Goal: Communication & Community: Answer question/provide support

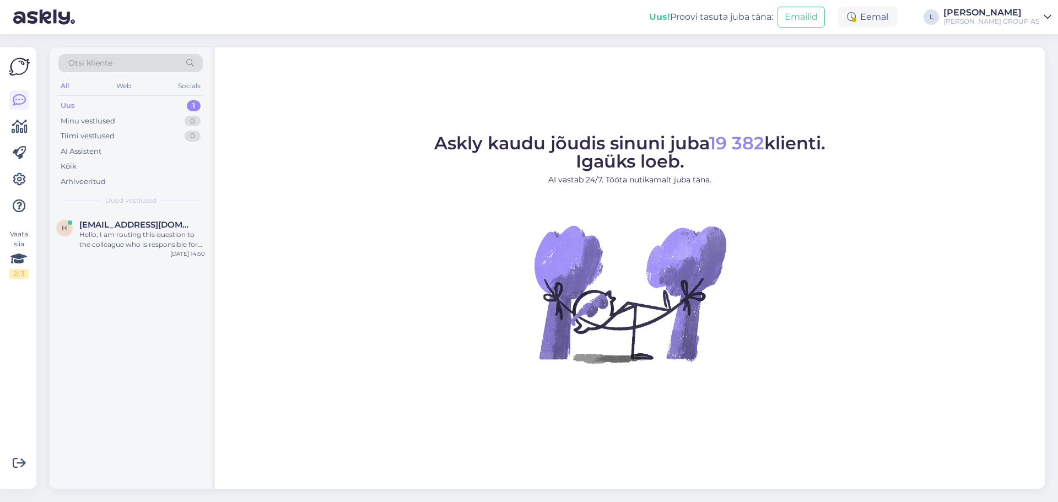
click at [112, 104] on div "Uus 1" at bounding box center [130, 105] width 144 height 15
click at [158, 242] on div "Hello, I am routing this question to the colleague who is responsible for this …" at bounding box center [142, 240] width 126 height 20
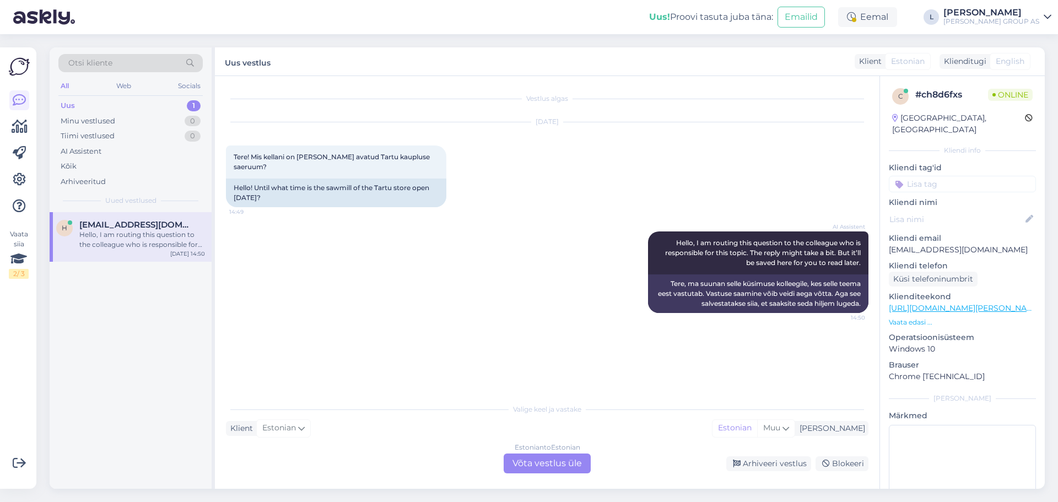
click at [568, 464] on div "Estonian to Estonian Võta vestlus üle" at bounding box center [547, 464] width 87 height 20
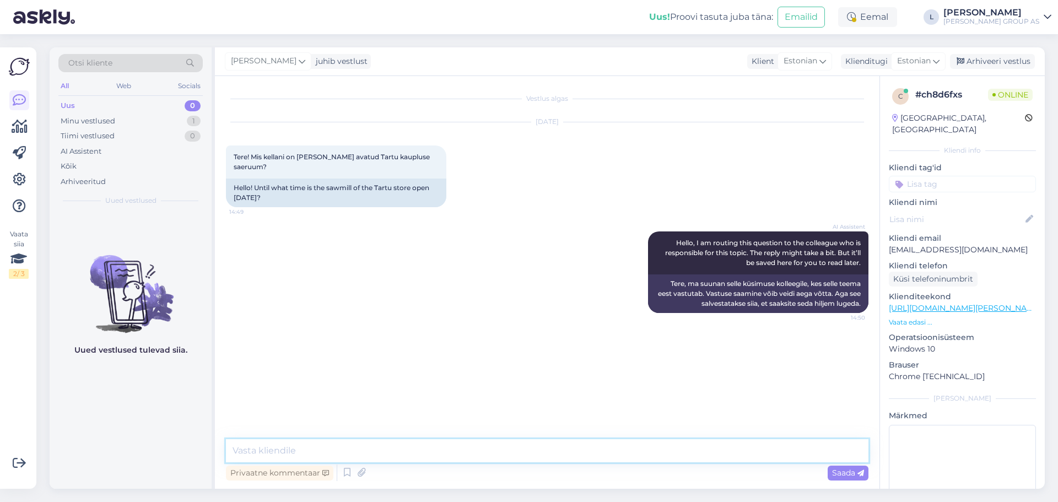
click at [419, 458] on textarea at bounding box center [547, 450] width 643 height 23
type textarea "Tere, Tartu saeruum on [PERSON_NAME]"
type textarea "K-R 8-16:30"
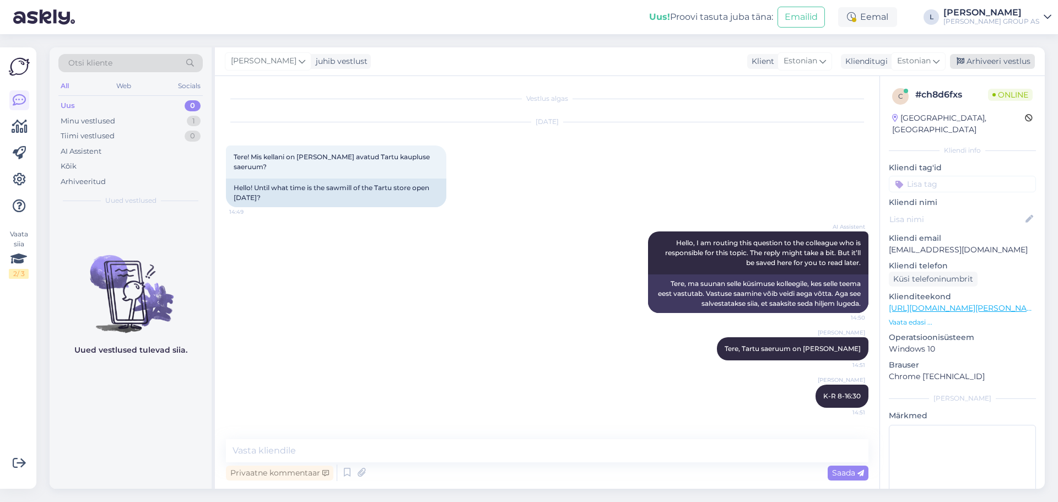
click at [1001, 57] on div "Arhiveeri vestlus" at bounding box center [992, 61] width 85 height 15
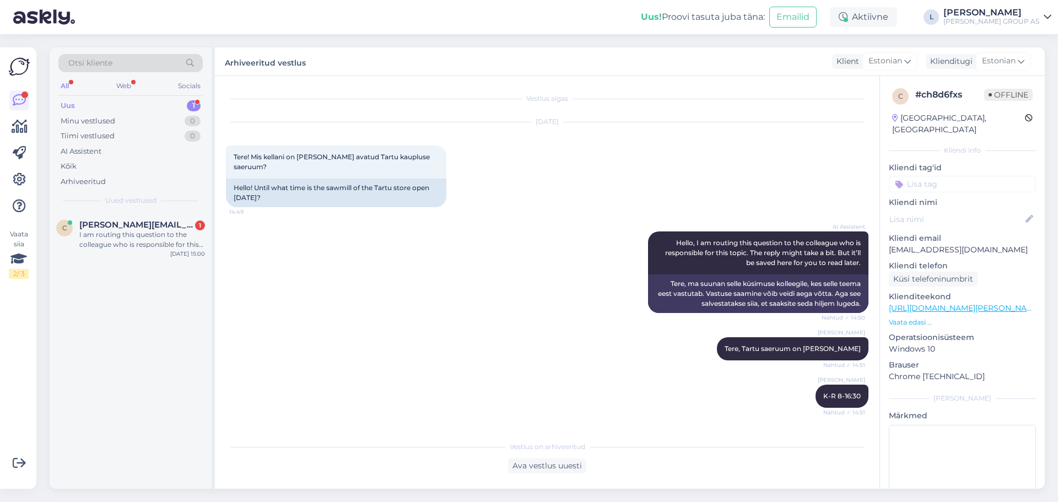
scroll to position [127, 0]
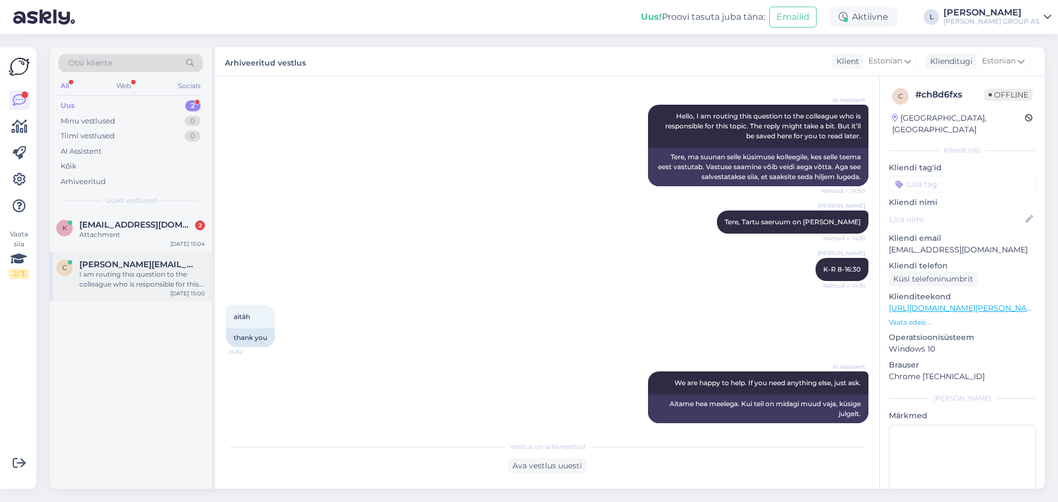
click at [106, 278] on div "I am routing this question to the colleague who is responsible for this topic. …" at bounding box center [142, 279] width 126 height 20
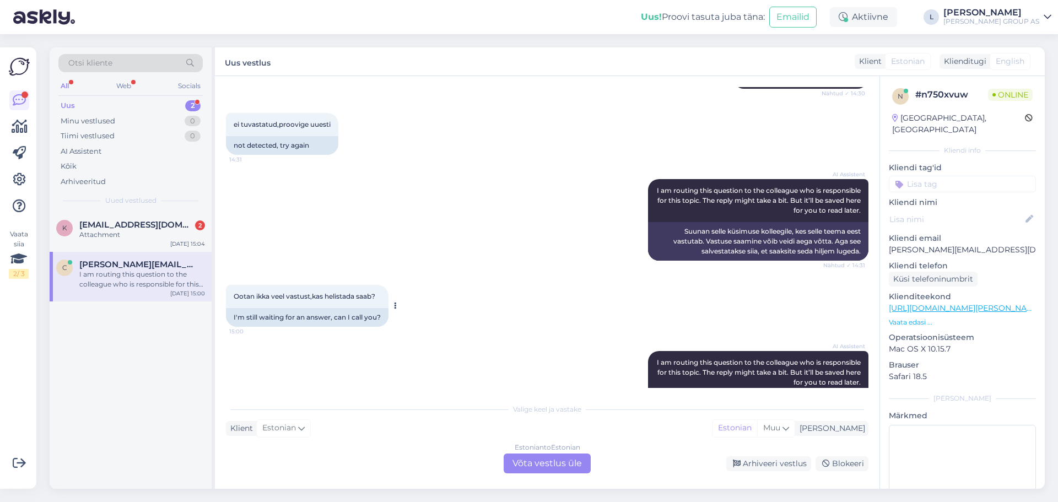
scroll to position [527, 0]
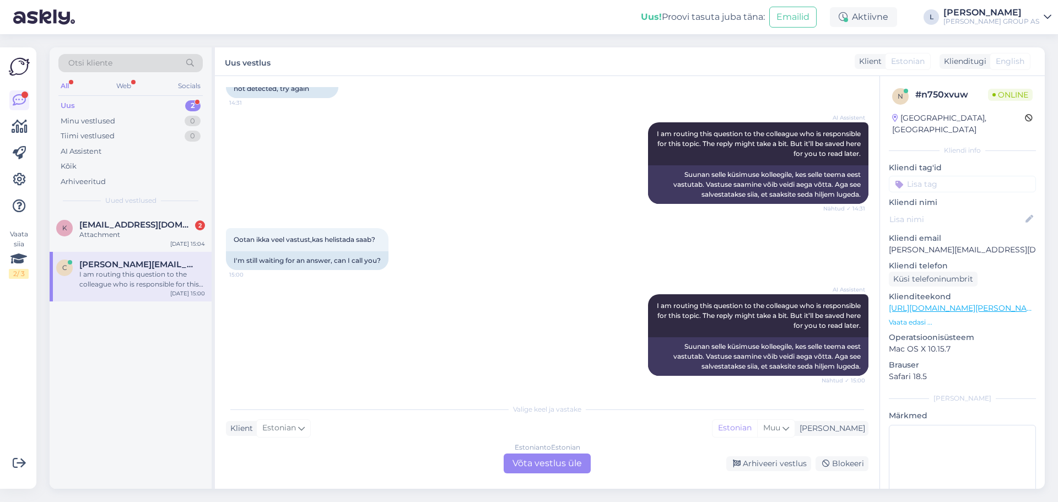
click at [527, 460] on div "Estonian to Estonian Võta vestlus üle" at bounding box center [547, 464] width 87 height 20
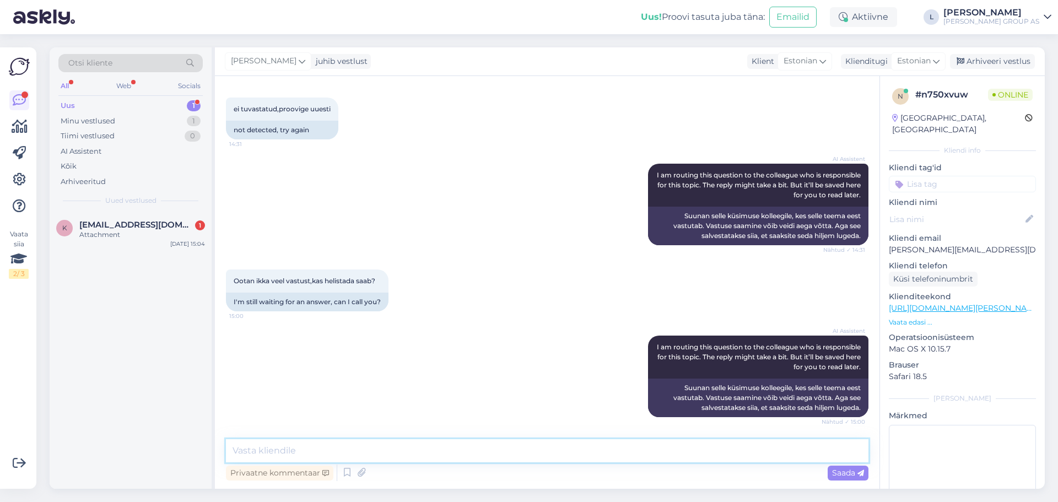
click at [472, 459] on textarea at bounding box center [547, 450] width 643 height 23
type textarea "It tegeleb probleemiga. Vabandame"
click at [836, 470] on span "Saada" at bounding box center [848, 473] width 32 height 10
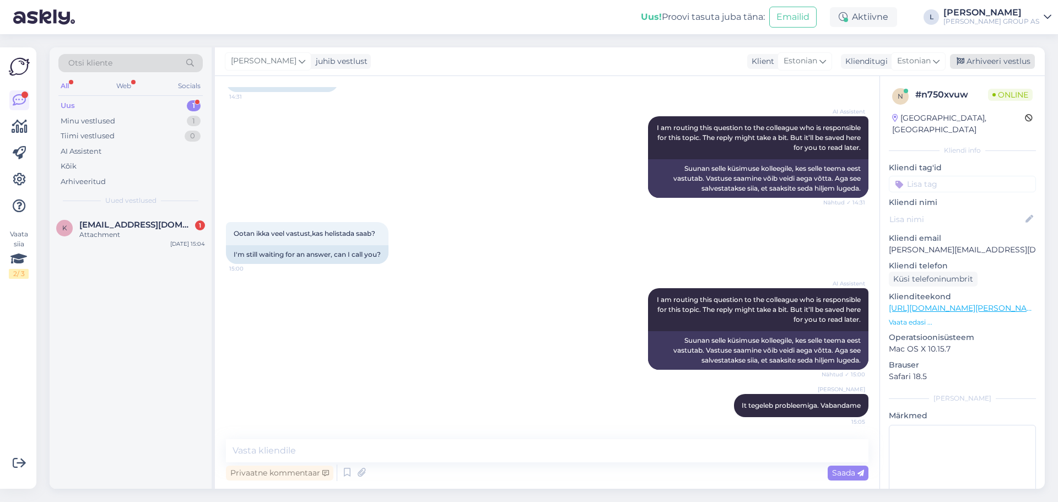
click at [1002, 60] on div "Arhiveeri vestlus" at bounding box center [992, 61] width 85 height 15
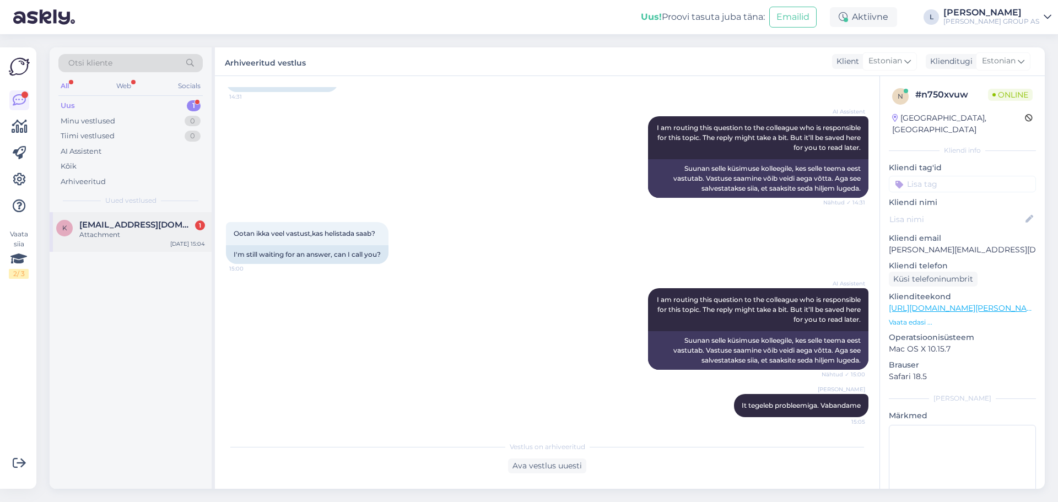
click at [107, 238] on div "Attachment" at bounding box center [142, 235] width 126 height 10
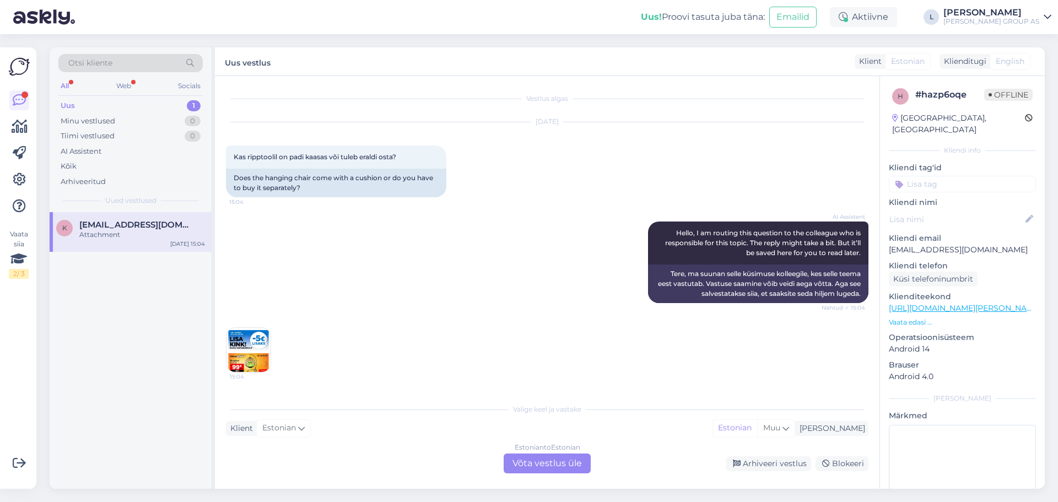
click at [250, 360] on img at bounding box center [249, 350] width 44 height 44
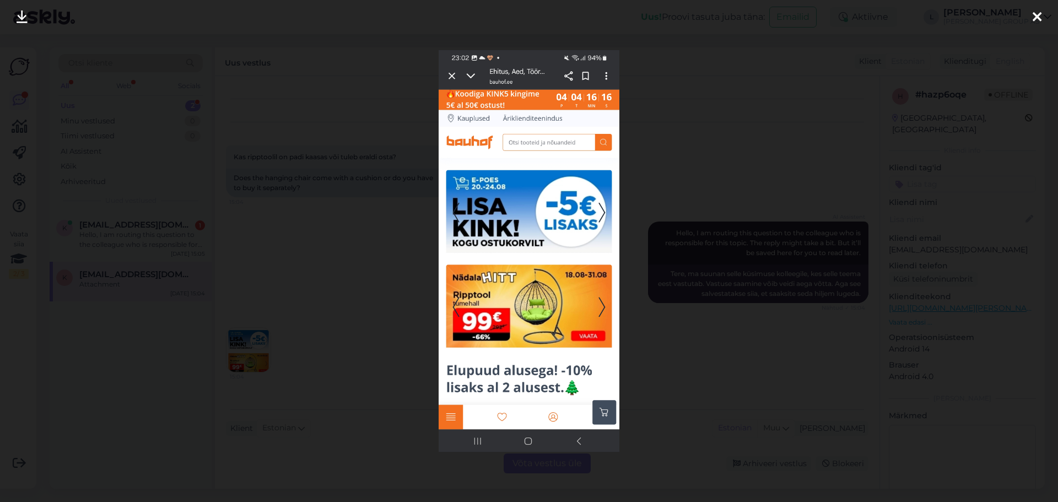
click at [448, 72] on img at bounding box center [529, 251] width 181 height 402
click at [1036, 18] on icon at bounding box center [1037, 17] width 9 height 14
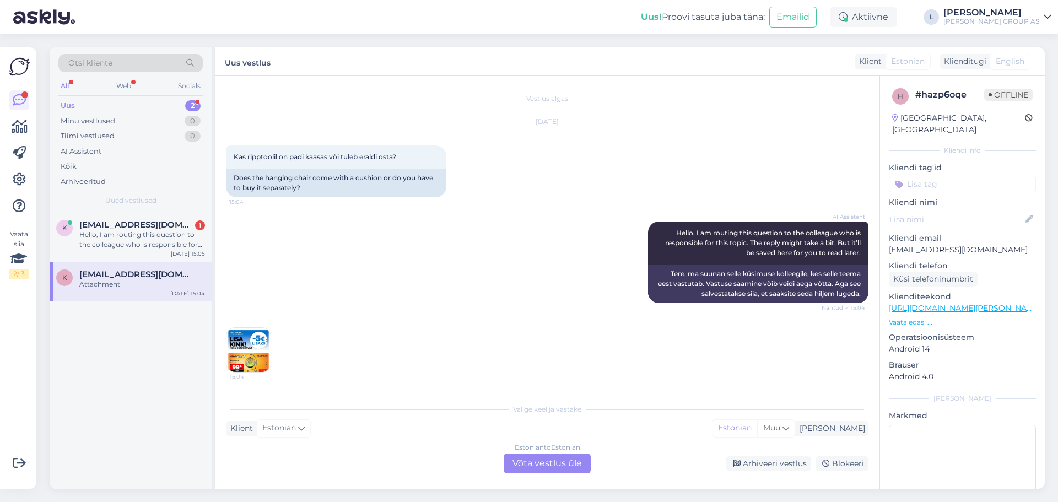
click at [569, 459] on div "Estonian to Estonian Võta vestlus üle" at bounding box center [547, 464] width 87 height 20
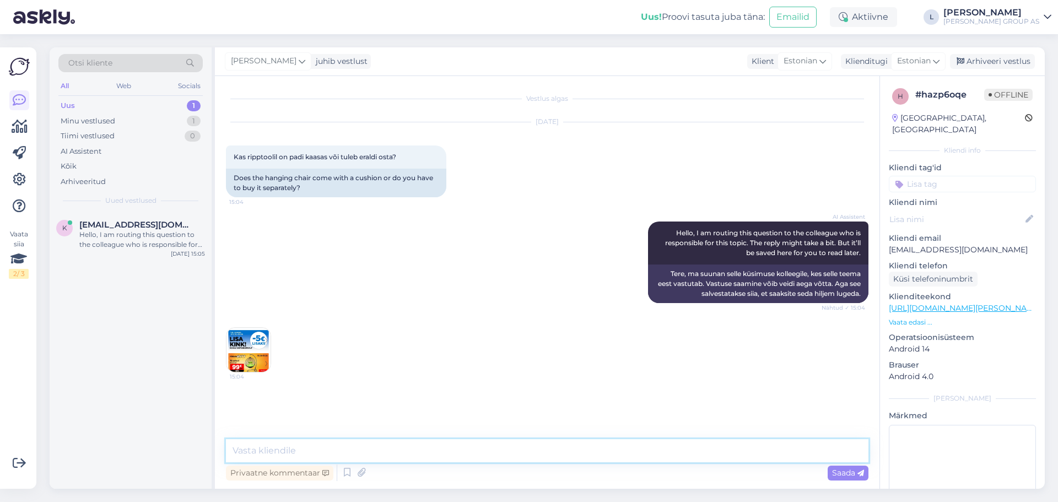
click at [528, 450] on textarea at bounding box center [547, 450] width 643 height 23
type textarea "Tere, padi on komplektis"
click at [859, 466] on div "Saada" at bounding box center [848, 473] width 41 height 15
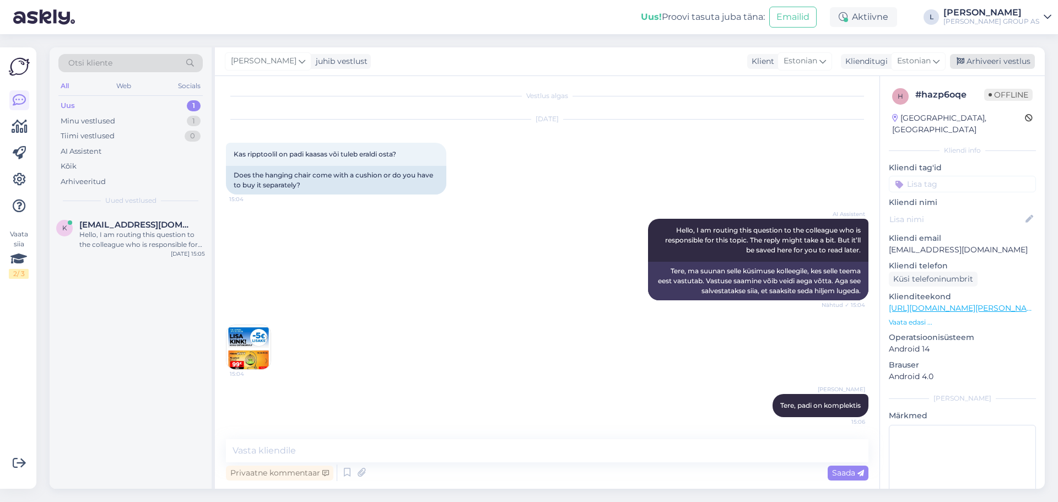
click at [1026, 61] on div "Arhiveeri vestlus" at bounding box center [992, 61] width 85 height 15
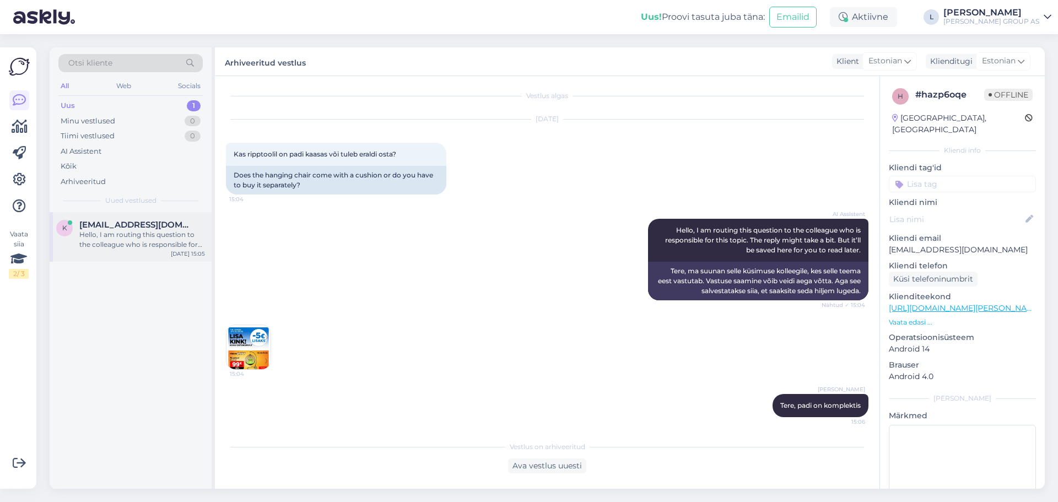
click at [149, 227] on span "[EMAIL_ADDRESS][DOMAIN_NAME]" at bounding box center [136, 225] width 115 height 10
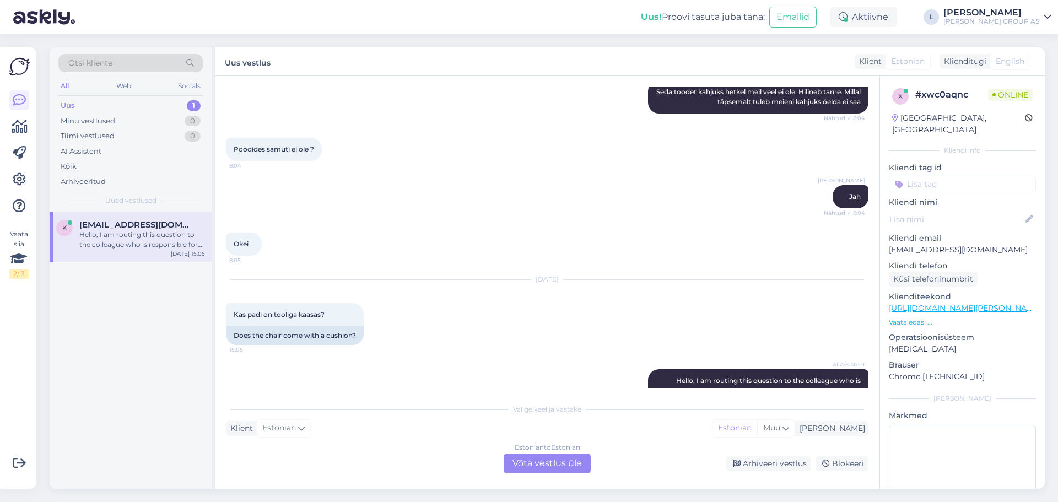
scroll to position [596, 0]
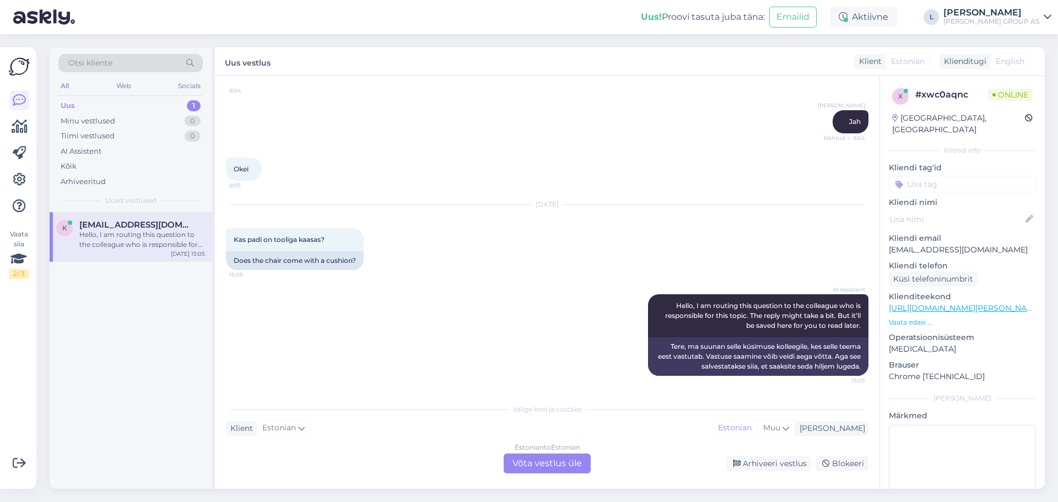
click at [517, 461] on div "Estonian to Estonian Võta vestlus üle" at bounding box center [547, 464] width 87 height 20
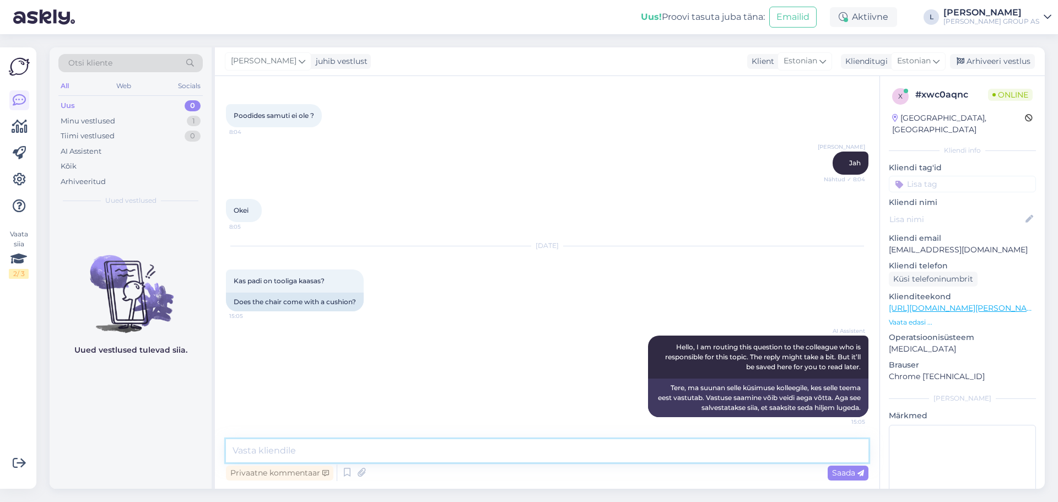
click at [442, 448] on textarea at bounding box center [547, 450] width 643 height 23
type textarea "jah"
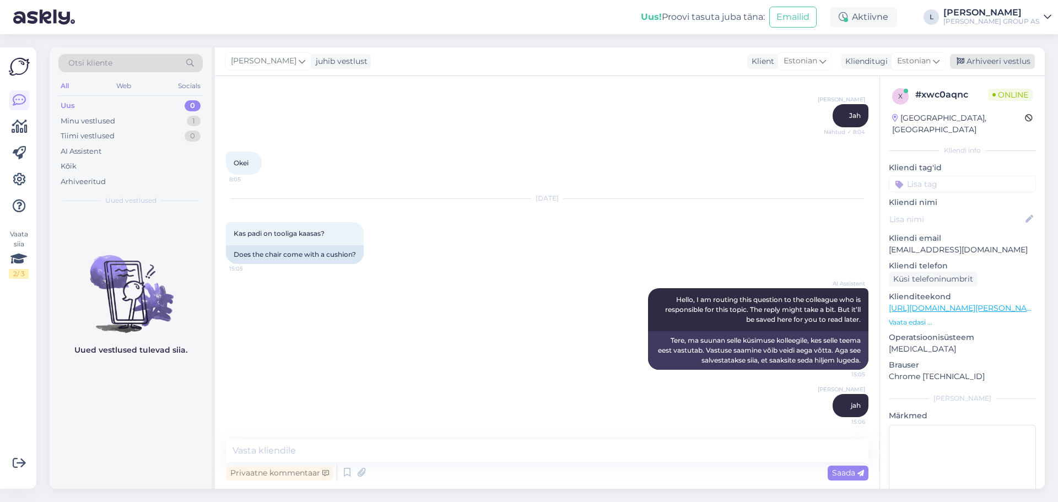
click at [983, 64] on div "Arhiveeri vestlus" at bounding box center [992, 61] width 85 height 15
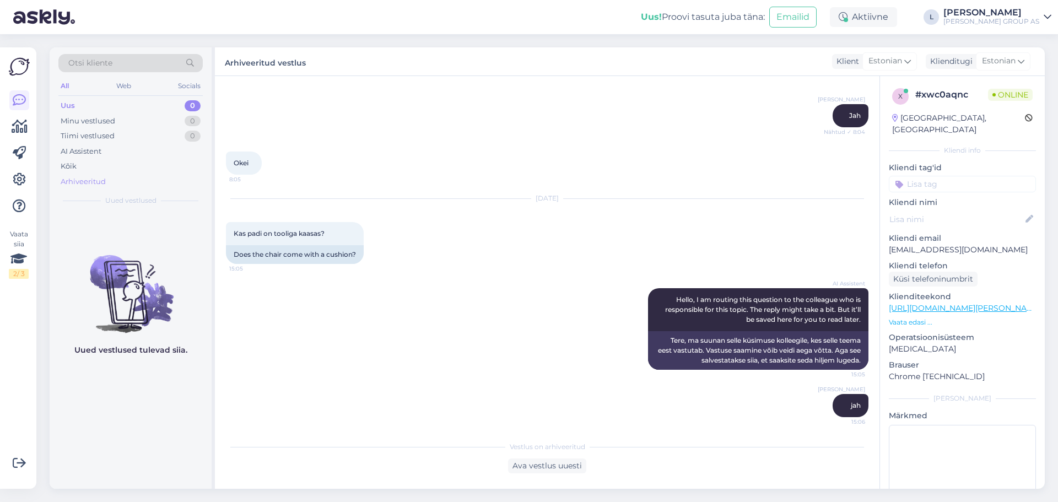
click at [94, 181] on div "Arhiveeritud" at bounding box center [83, 181] width 45 height 11
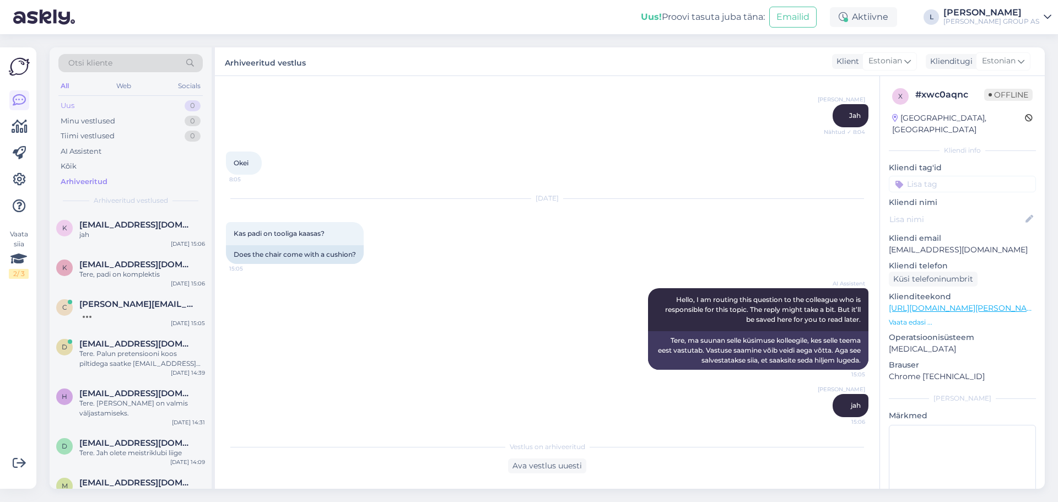
click at [94, 101] on div "Uus 0" at bounding box center [130, 105] width 144 height 15
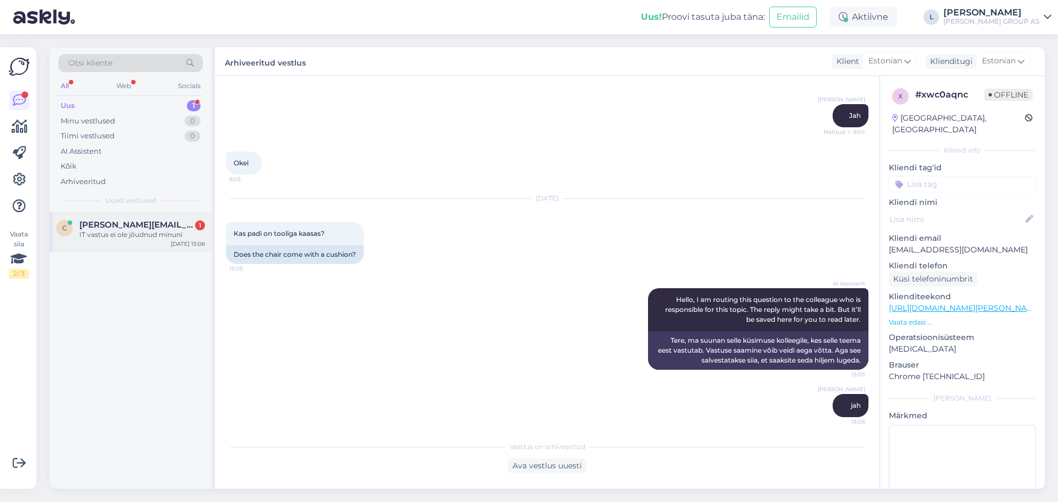
click at [157, 227] on span "[PERSON_NAME][EMAIL_ADDRESS][DOMAIN_NAME]" at bounding box center [136, 225] width 115 height 10
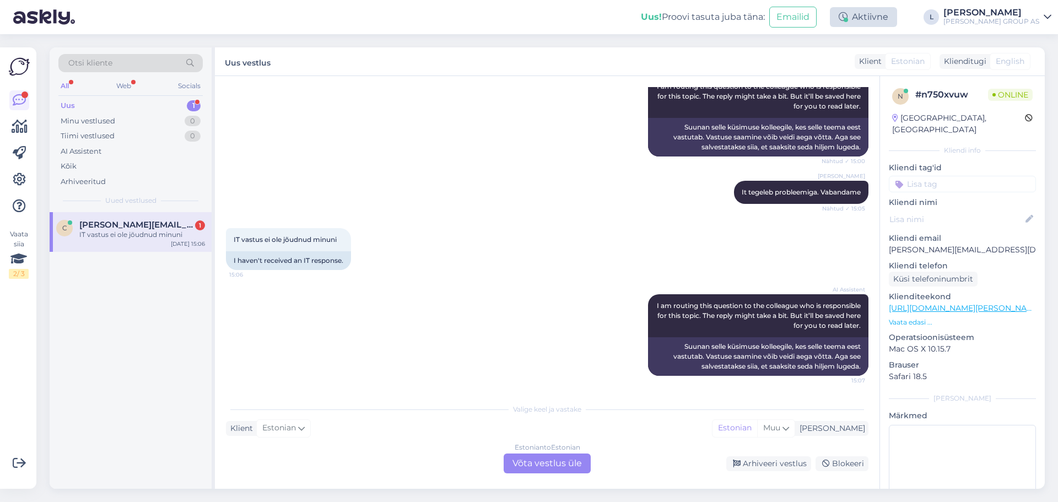
click at [897, 13] on div "Aktiivne" at bounding box center [863, 17] width 67 height 20
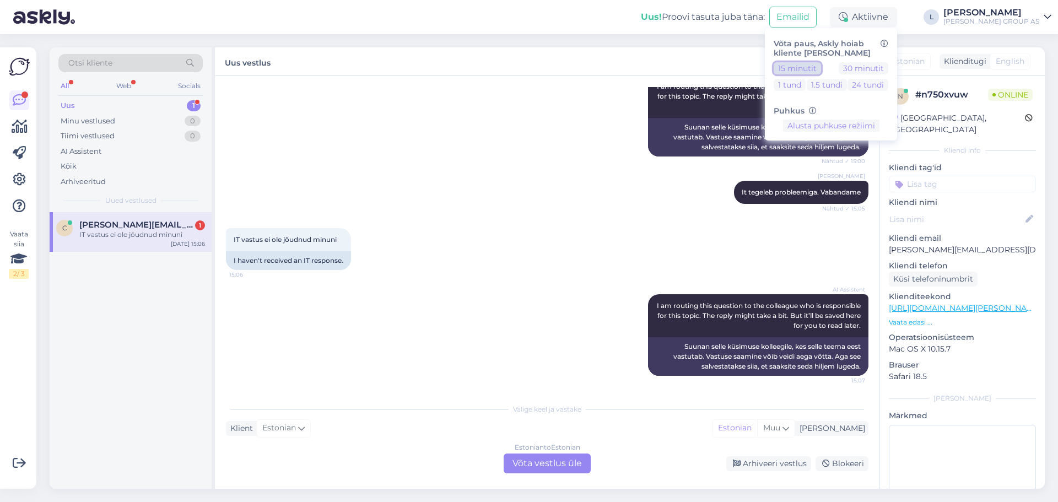
click at [821, 67] on button "15 minutit" at bounding box center [797, 68] width 47 height 12
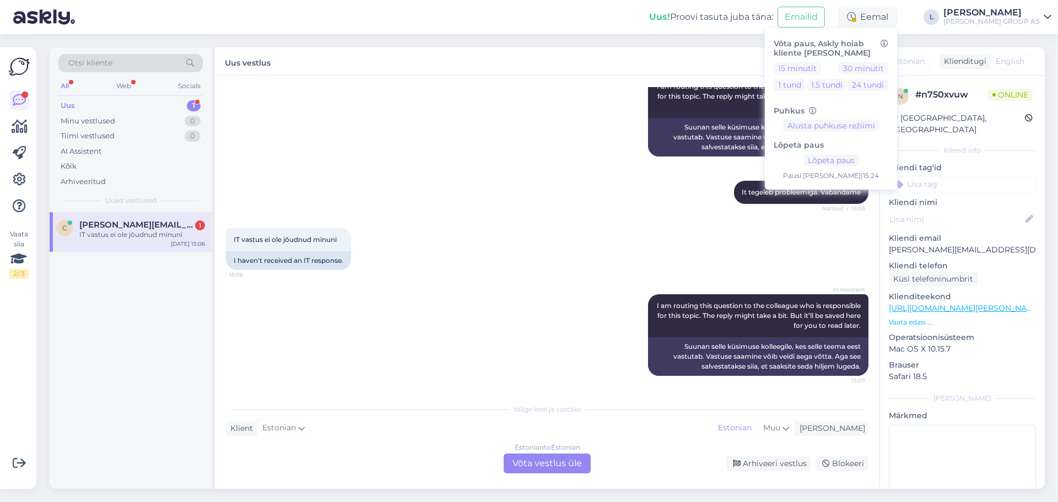
click at [1046, 14] on icon at bounding box center [1048, 17] width 8 height 9
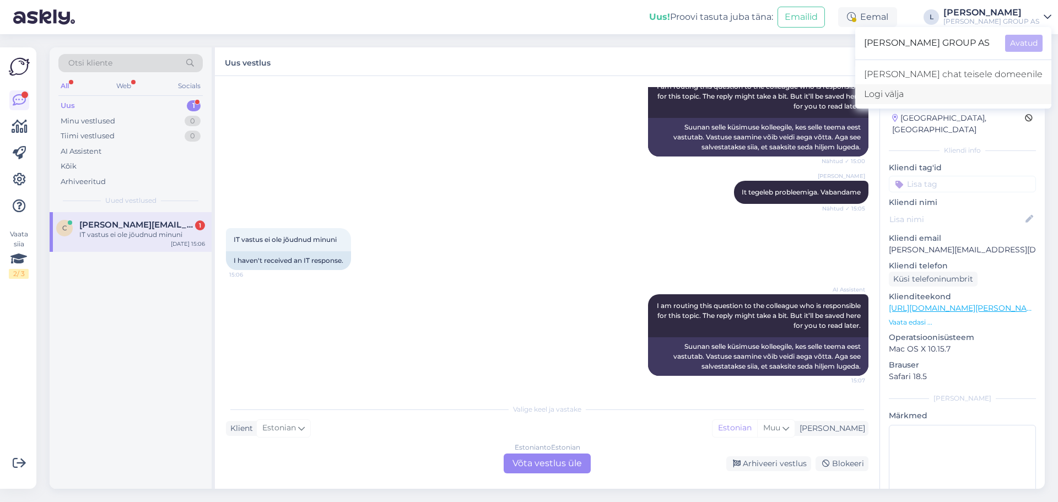
click at [958, 93] on div "Logi välja" at bounding box center [953, 94] width 196 height 20
